Goal: Task Accomplishment & Management: Manage account settings

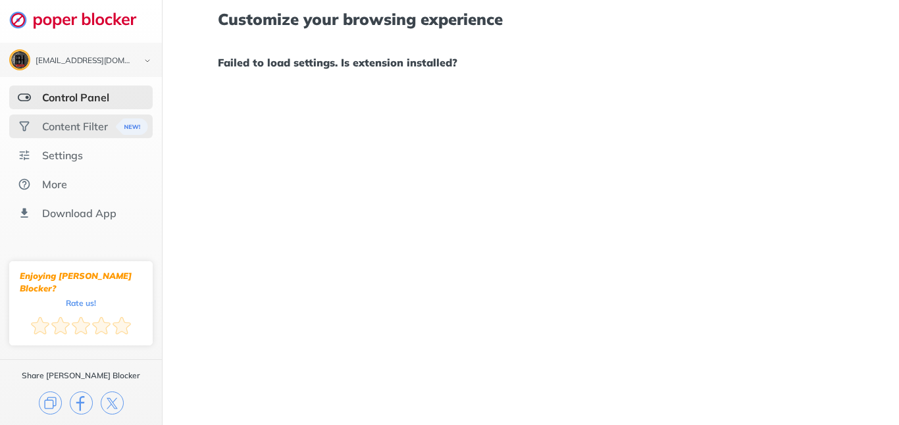
click at [90, 131] on div "Content Filter" at bounding box center [75, 126] width 66 height 13
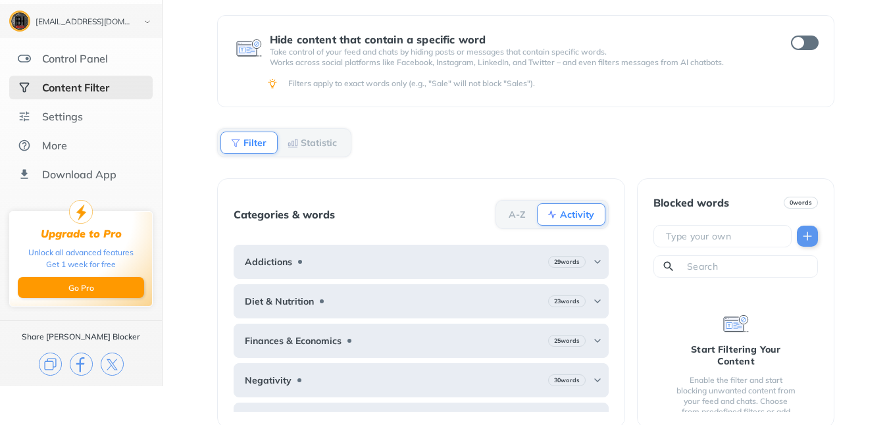
scroll to position [55, 0]
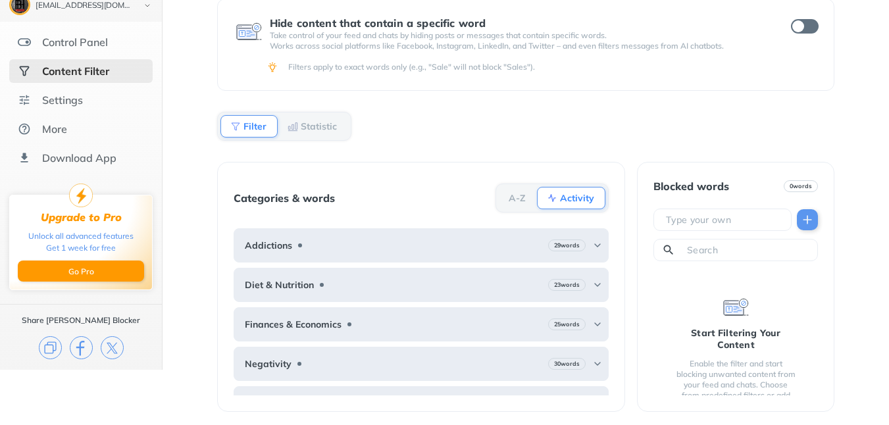
click at [184, 153] on div "Content Filter Hide content that contain a specific word Take control of your f…" at bounding box center [526, 157] width 727 height 425
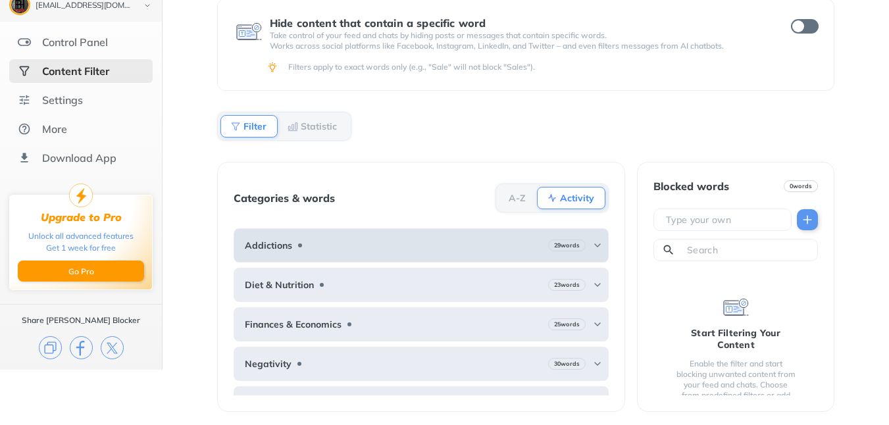
click at [580, 246] on div "29 words" at bounding box center [575, 246] width 55 height 12
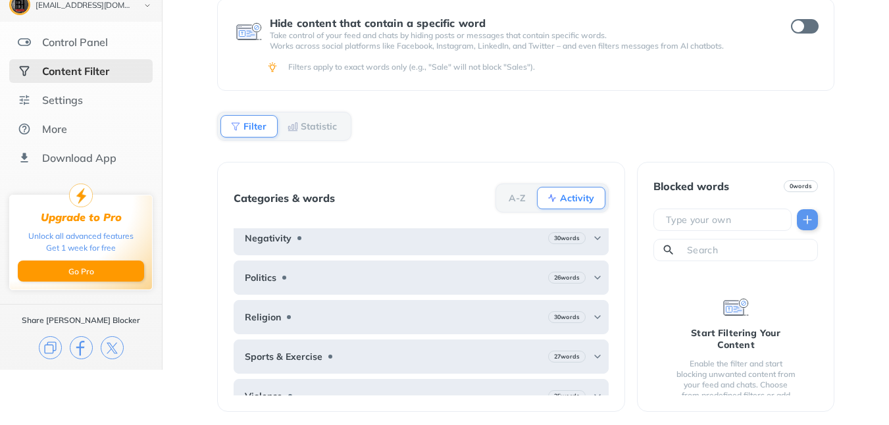
scroll to position [477, 0]
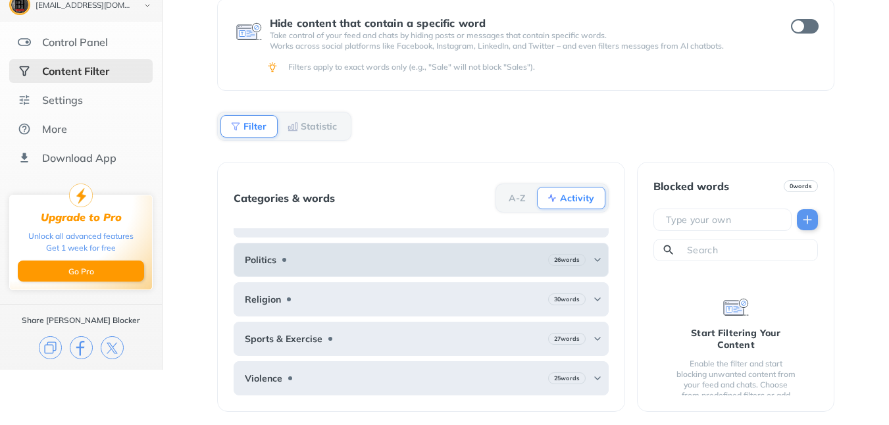
click at [592, 261] on img at bounding box center [597, 260] width 11 height 11
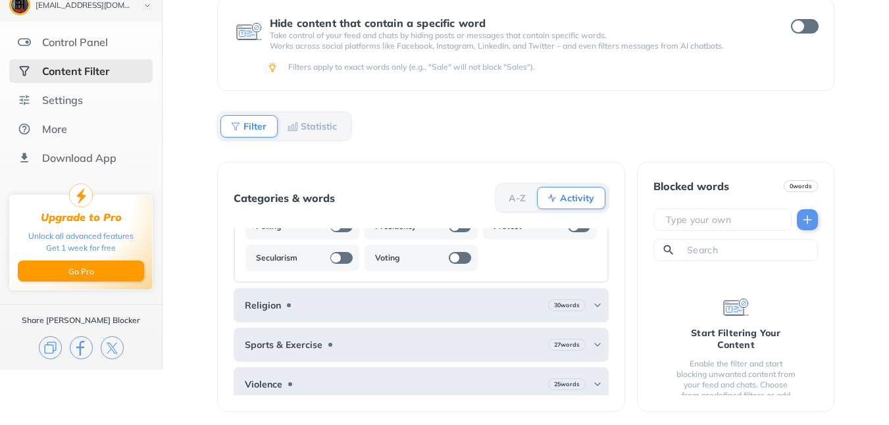
scroll to position [778, 0]
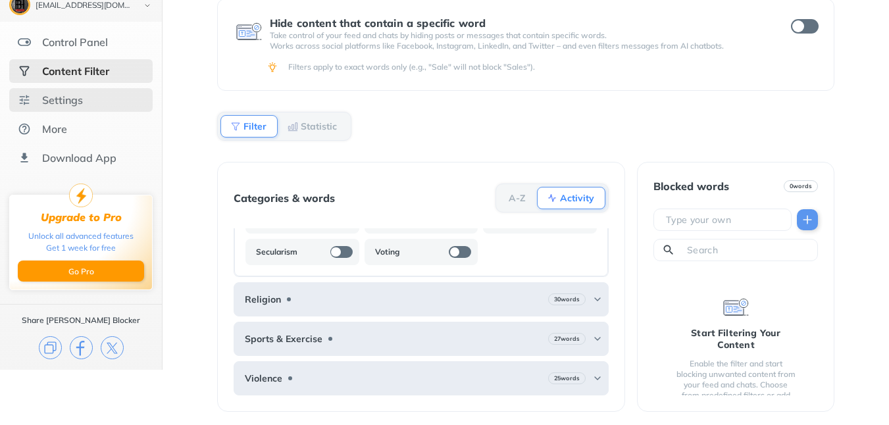
click at [63, 105] on div "Settings" at bounding box center [62, 99] width 41 height 13
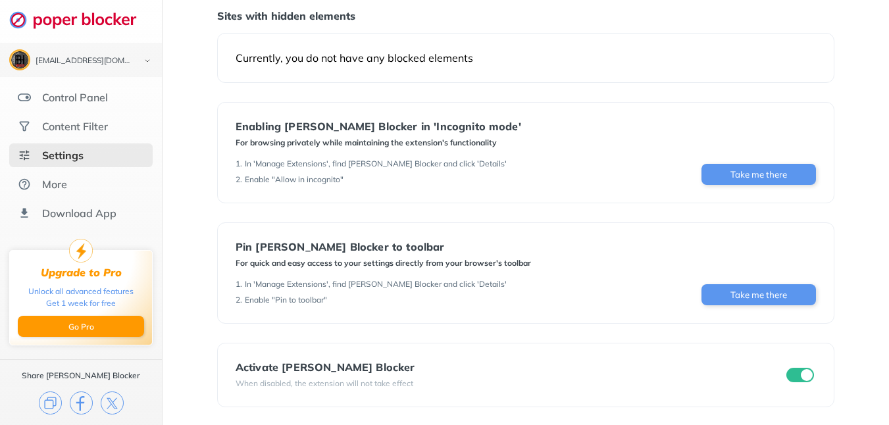
scroll to position [145, 0]
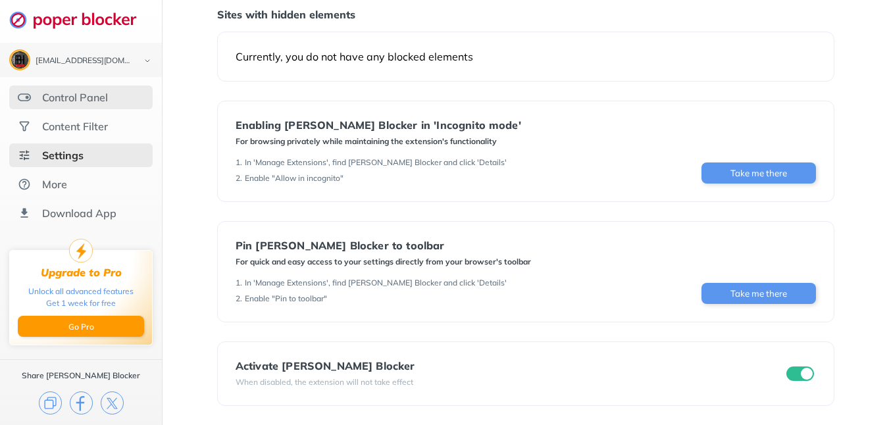
click at [97, 103] on div "Control Panel" at bounding box center [75, 97] width 66 height 13
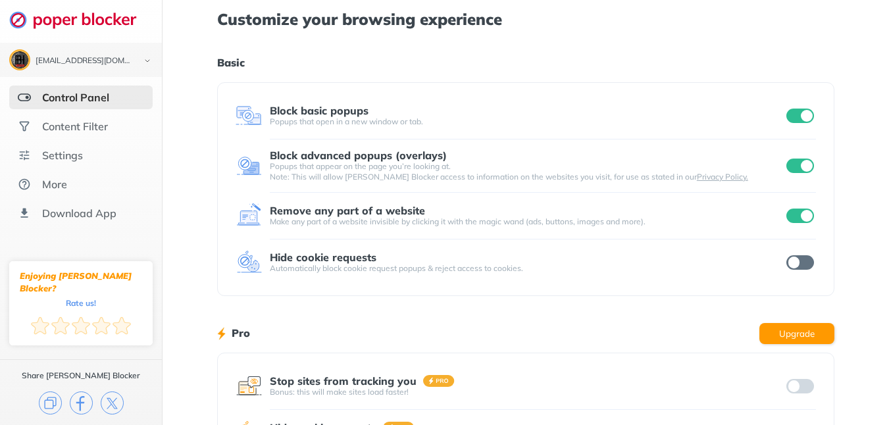
click at [800, 267] on input "checkbox" at bounding box center [801, 262] width 28 height 14
click at [797, 263] on input "checkbox" at bounding box center [801, 262] width 28 height 14
click at [802, 217] on input "checkbox" at bounding box center [801, 216] width 28 height 14
click at [794, 171] on input "checkbox" at bounding box center [801, 166] width 28 height 14
click at [794, 119] on input "checkbox" at bounding box center [801, 116] width 28 height 14
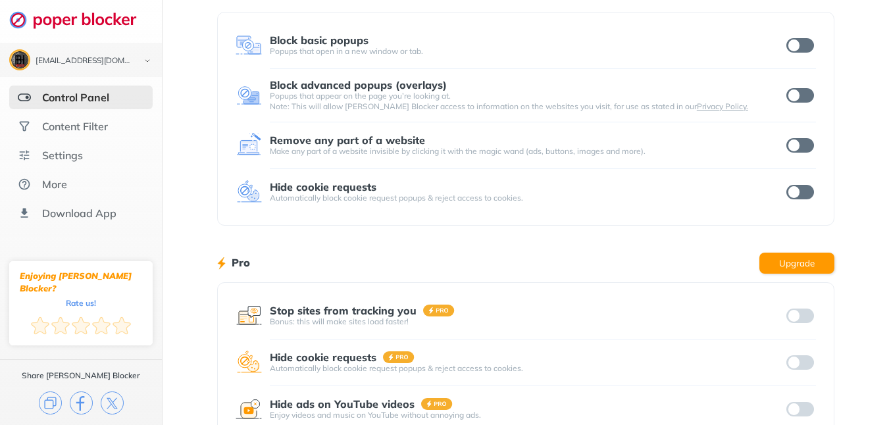
scroll to position [249, 0]
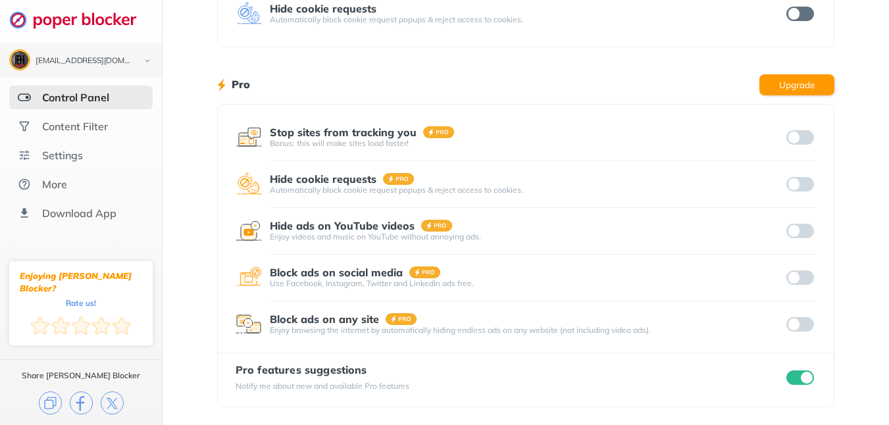
click at [797, 380] on input "checkbox" at bounding box center [801, 378] width 28 height 14
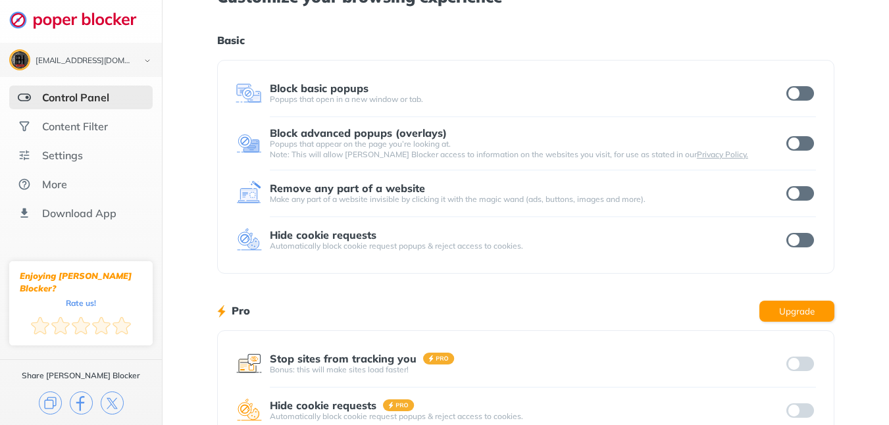
scroll to position [0, 0]
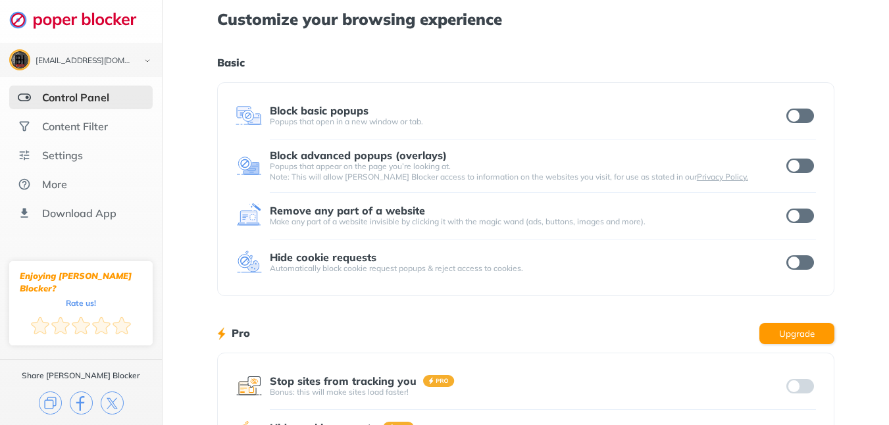
click at [800, 112] on input "checkbox" at bounding box center [801, 116] width 28 height 14
click at [802, 179] on div "Block advanced popups (overlays) Popups that appear on the page you’re looking …" at bounding box center [526, 165] width 581 height 33
click at [807, 167] on input "checkbox" at bounding box center [801, 166] width 28 height 14
click at [803, 215] on input "checkbox" at bounding box center [801, 216] width 28 height 14
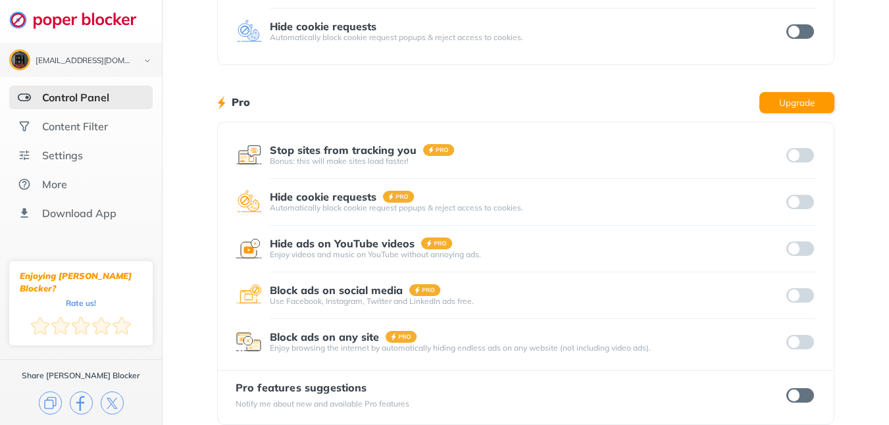
scroll to position [249, 0]
